Goal: Navigation & Orientation: Find specific page/section

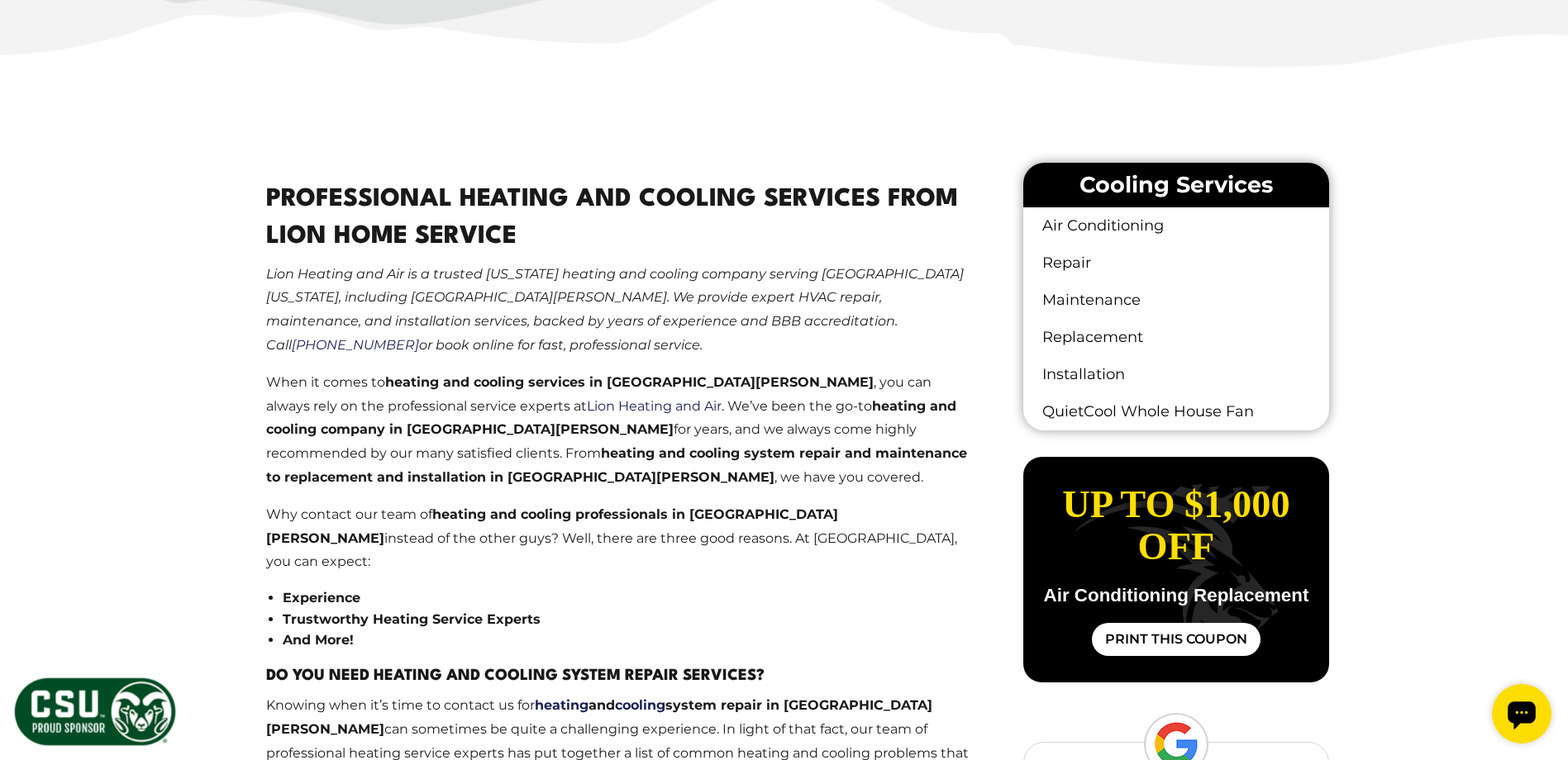
scroll to position [888, 0]
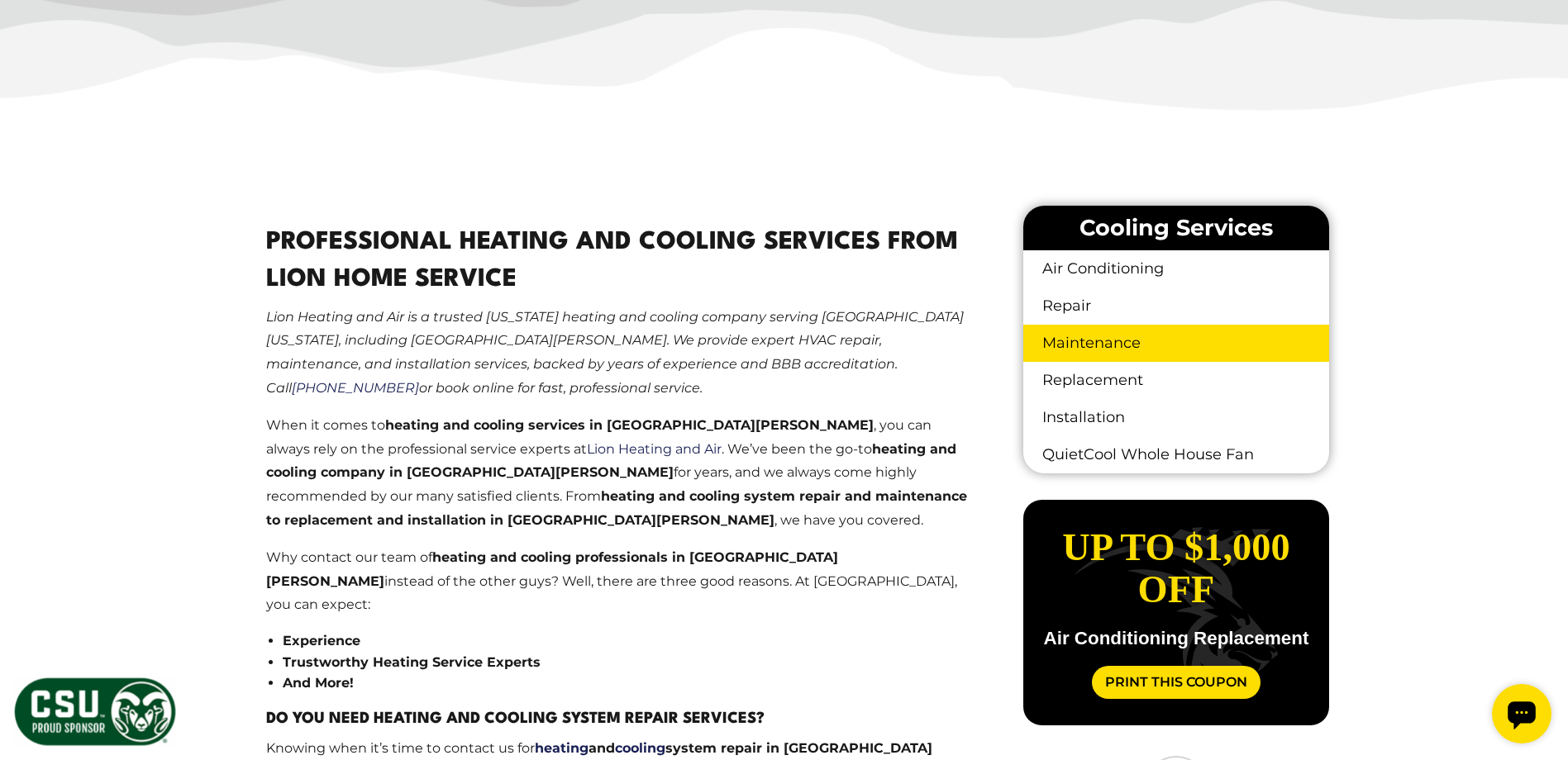
click at [1086, 341] on link "Maintenance" at bounding box center [1175, 343] width 305 height 37
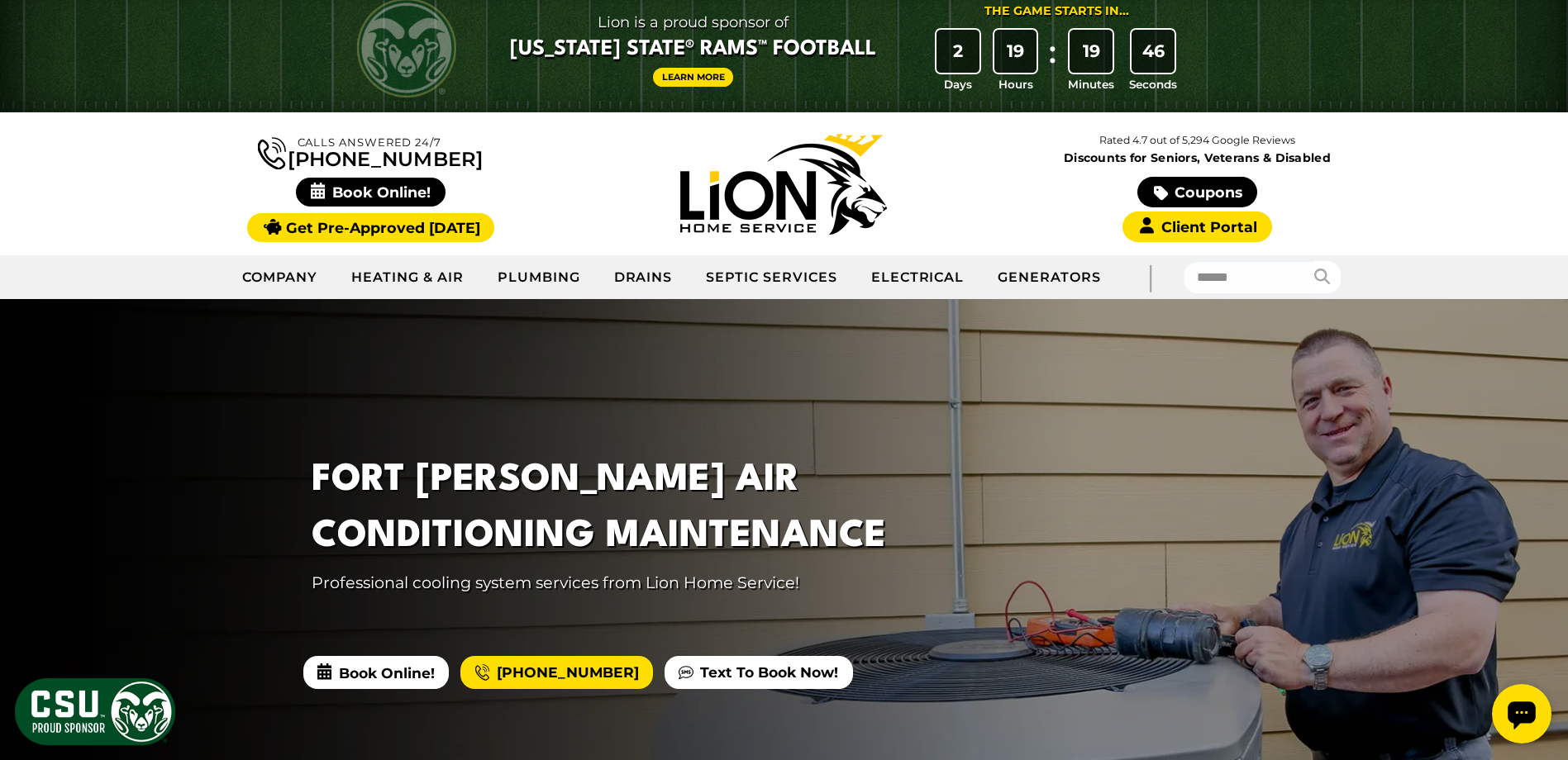
scroll to position [21, 0]
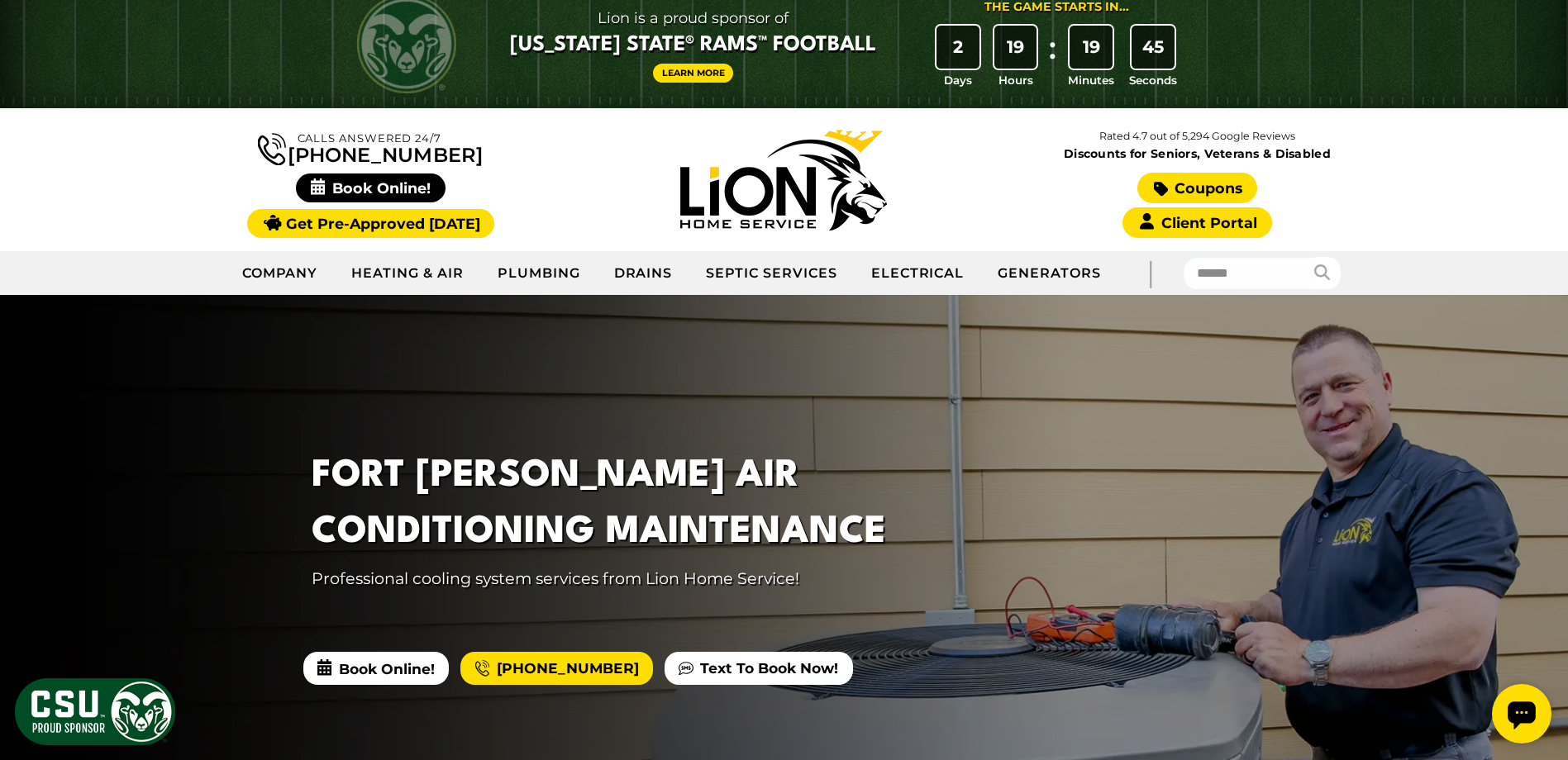
click at [1214, 186] on link "Coupons" at bounding box center [1197, 188] width 119 height 31
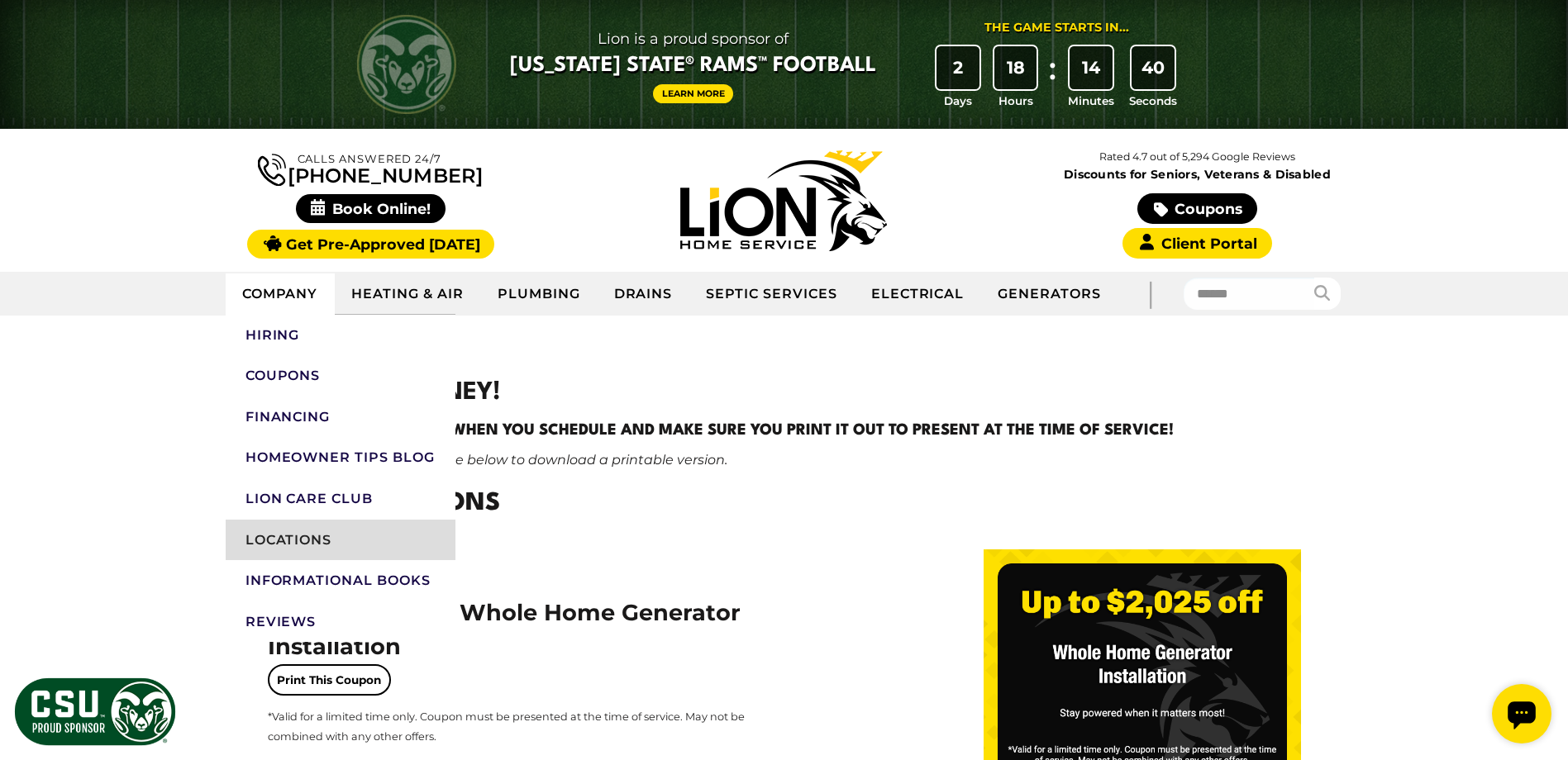
click at [295, 539] on link "Locations" at bounding box center [340, 540] width 230 height 41
